Goal: Ask a question

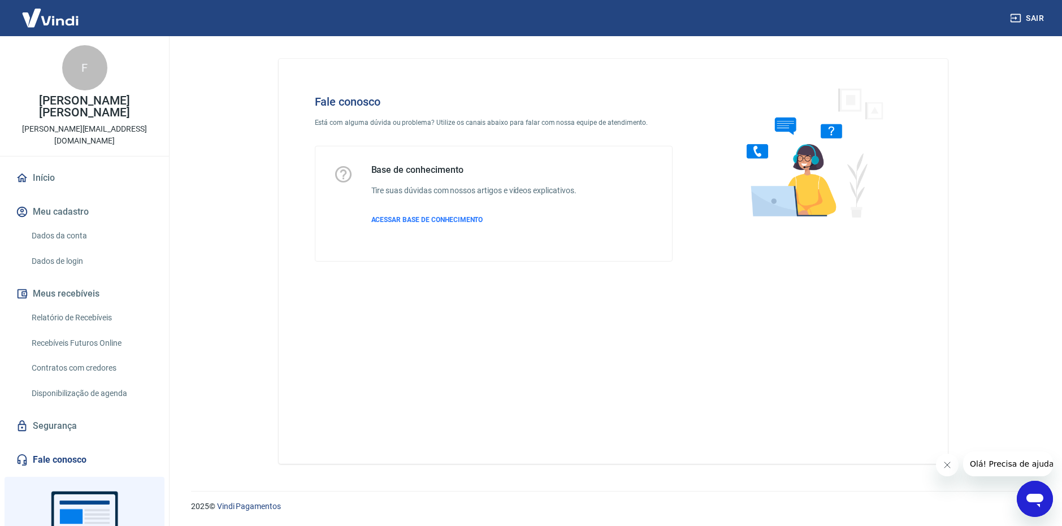
click at [1025, 492] on icon "Abrir janela de mensagens" at bounding box center [1035, 499] width 20 height 20
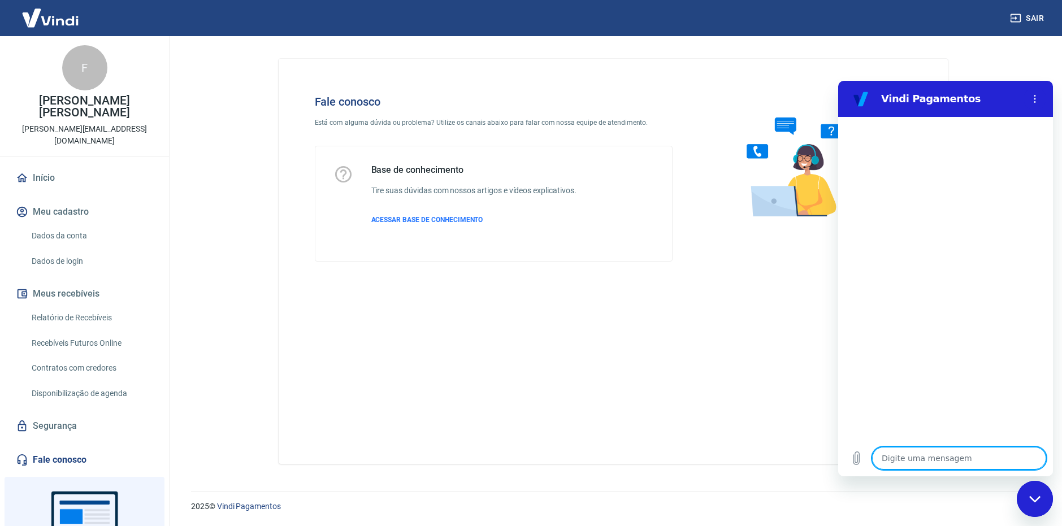
click at [940, 452] on textarea at bounding box center [959, 458] width 174 height 23
type textarea "b"
type textarea "x"
type textarea "bo"
type textarea "x"
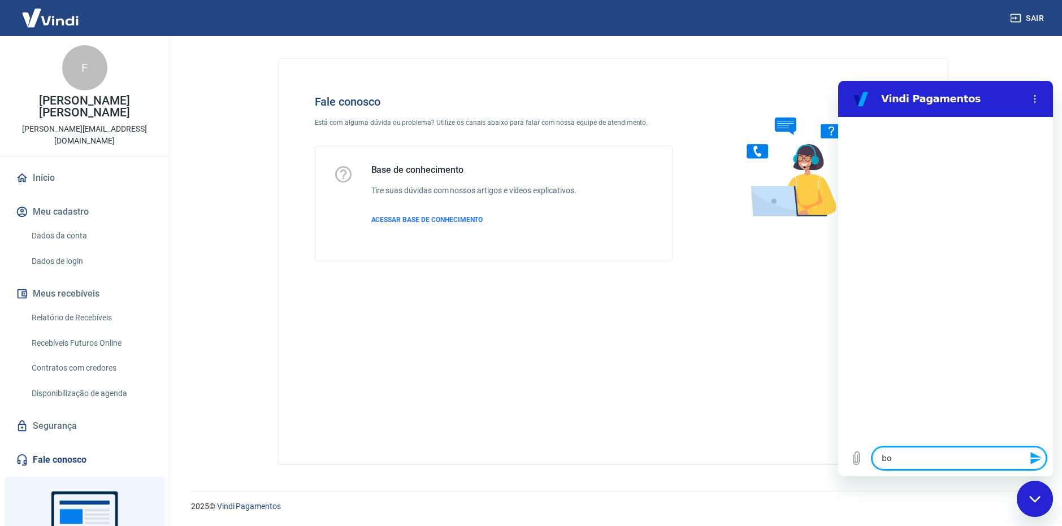
type textarea "boa"
type textarea "x"
type textarea "boa"
type textarea "x"
type textarea "boa t"
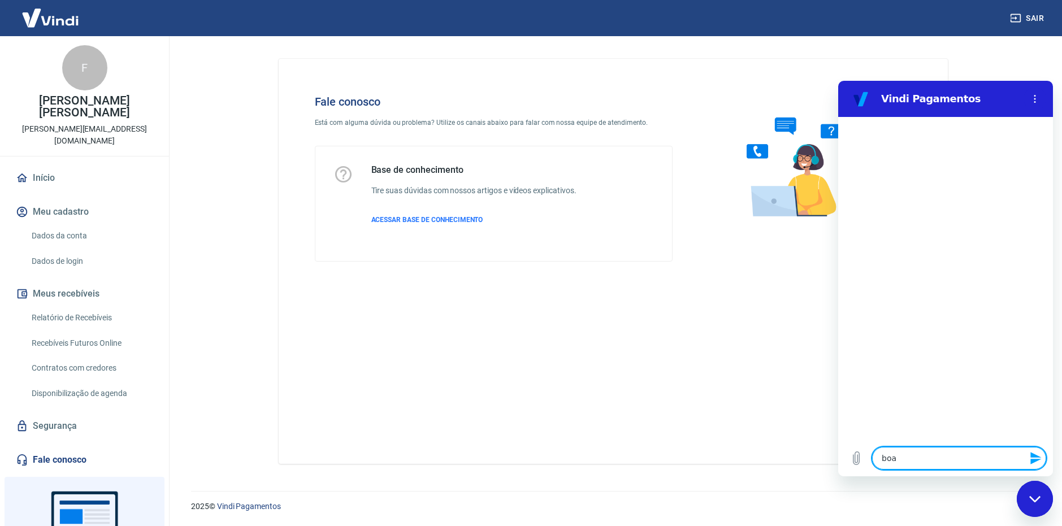
type textarea "x"
type textarea "boa ta"
type textarea "x"
type textarea "boa tar"
type textarea "x"
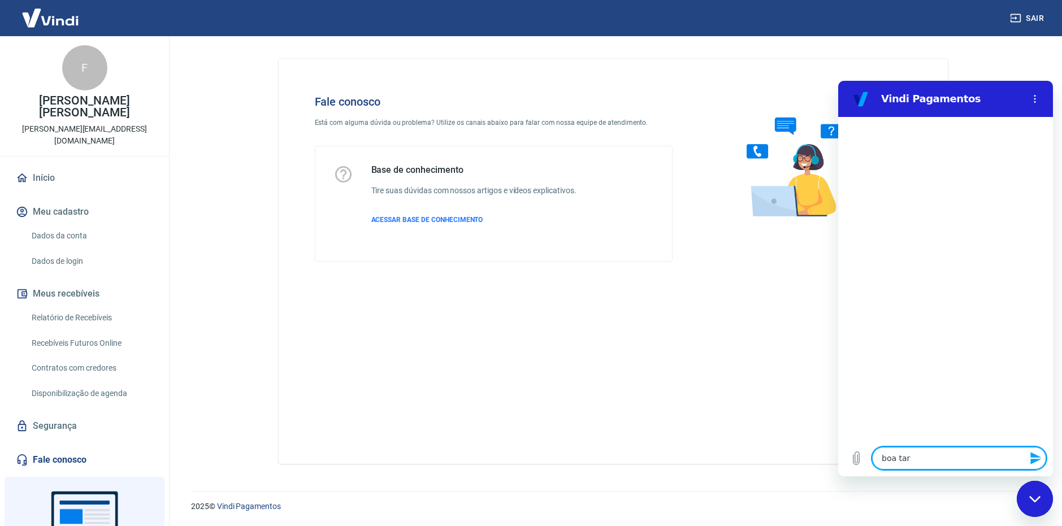
type textarea "boa tard"
type textarea "x"
type textarea "boa tarde"
type textarea "x"
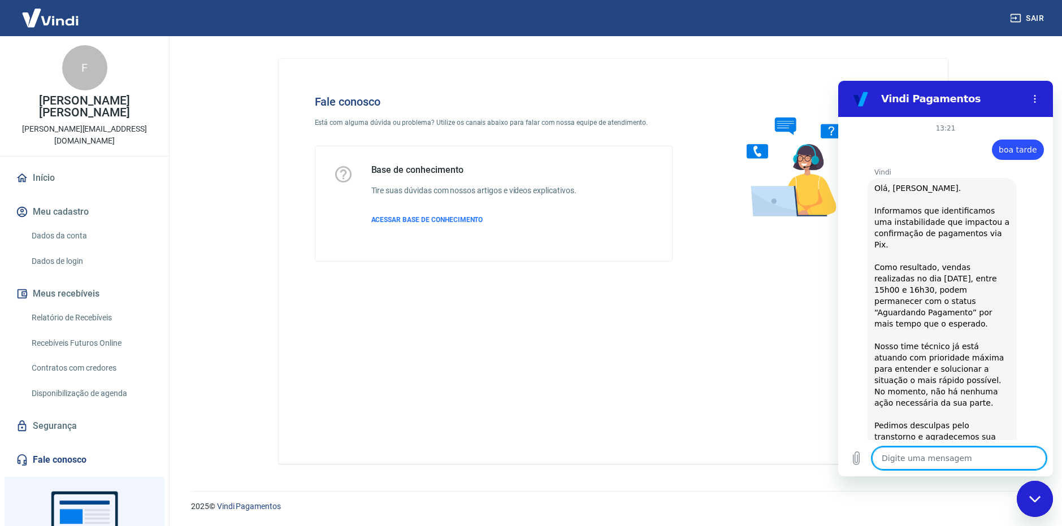
type textarea "x"
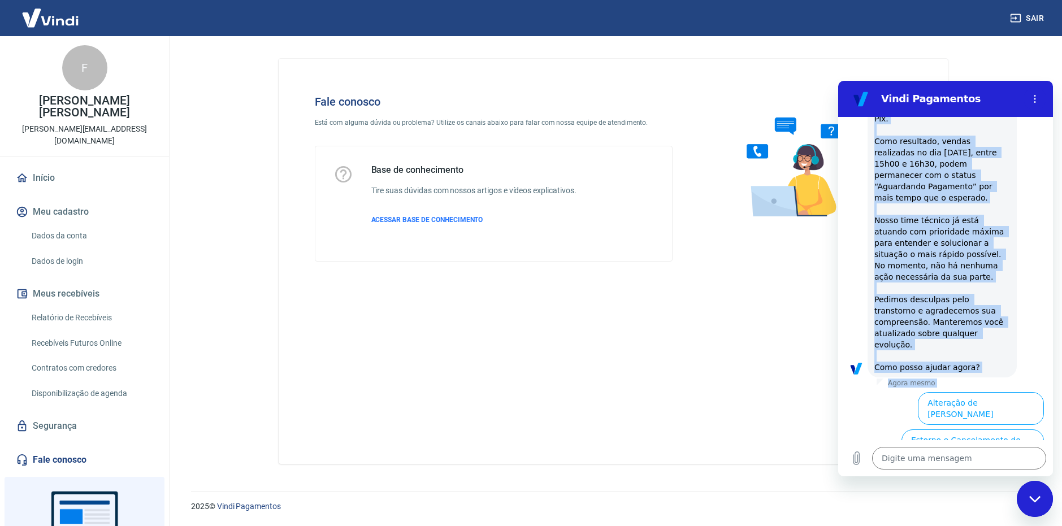
scroll to position [151, 0]
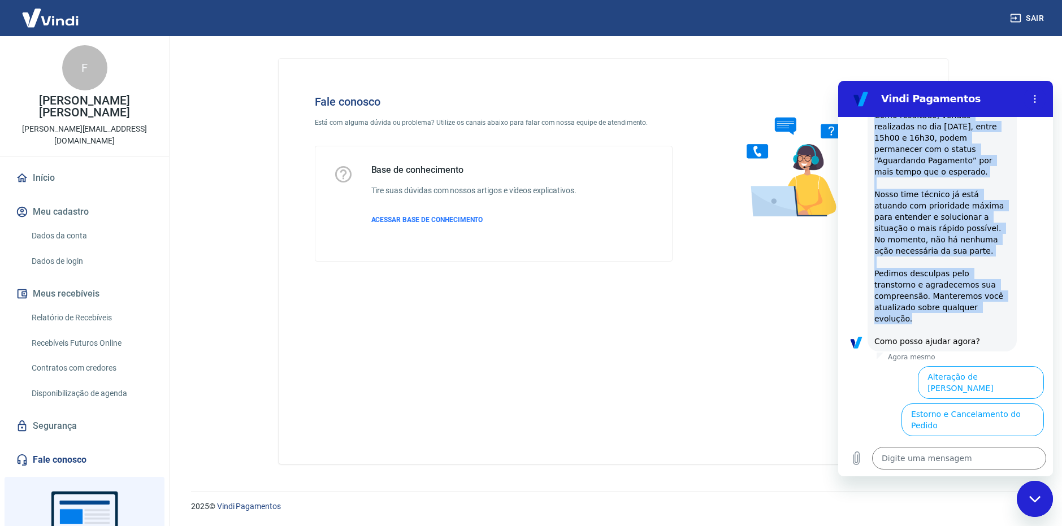
drag, startPoint x: 877, startPoint y: 180, endPoint x: 950, endPoint y: 296, distance: 137.7
click at [950, 296] on div "Vindi diz: Olá, Felipe Castilho Rolemberg de Albuquerque. Informamos que identi…" at bounding box center [942, 189] width 149 height 326
copy span "Olá, Felipe Castilho Rolemberg de Albuquerque. Informamos que identificamos uma…"
